Goal: Navigation & Orientation: Find specific page/section

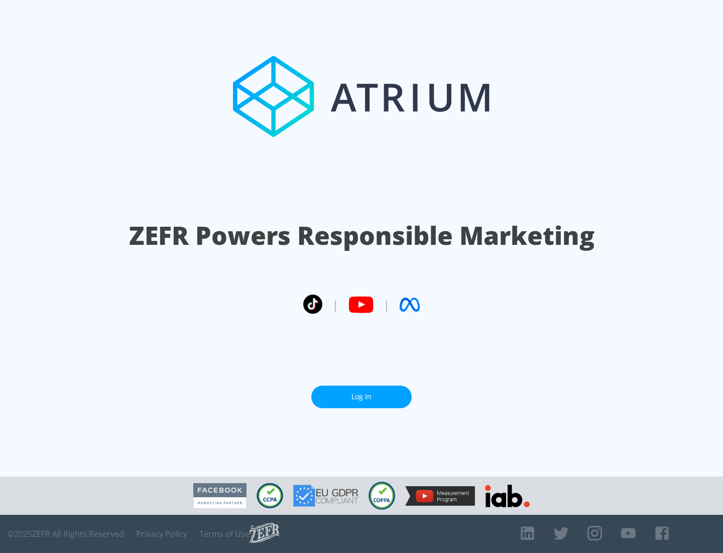
click at [362, 396] on link "Log In" at bounding box center [361, 396] width 100 height 23
